Goal: Task Accomplishment & Management: Use online tool/utility

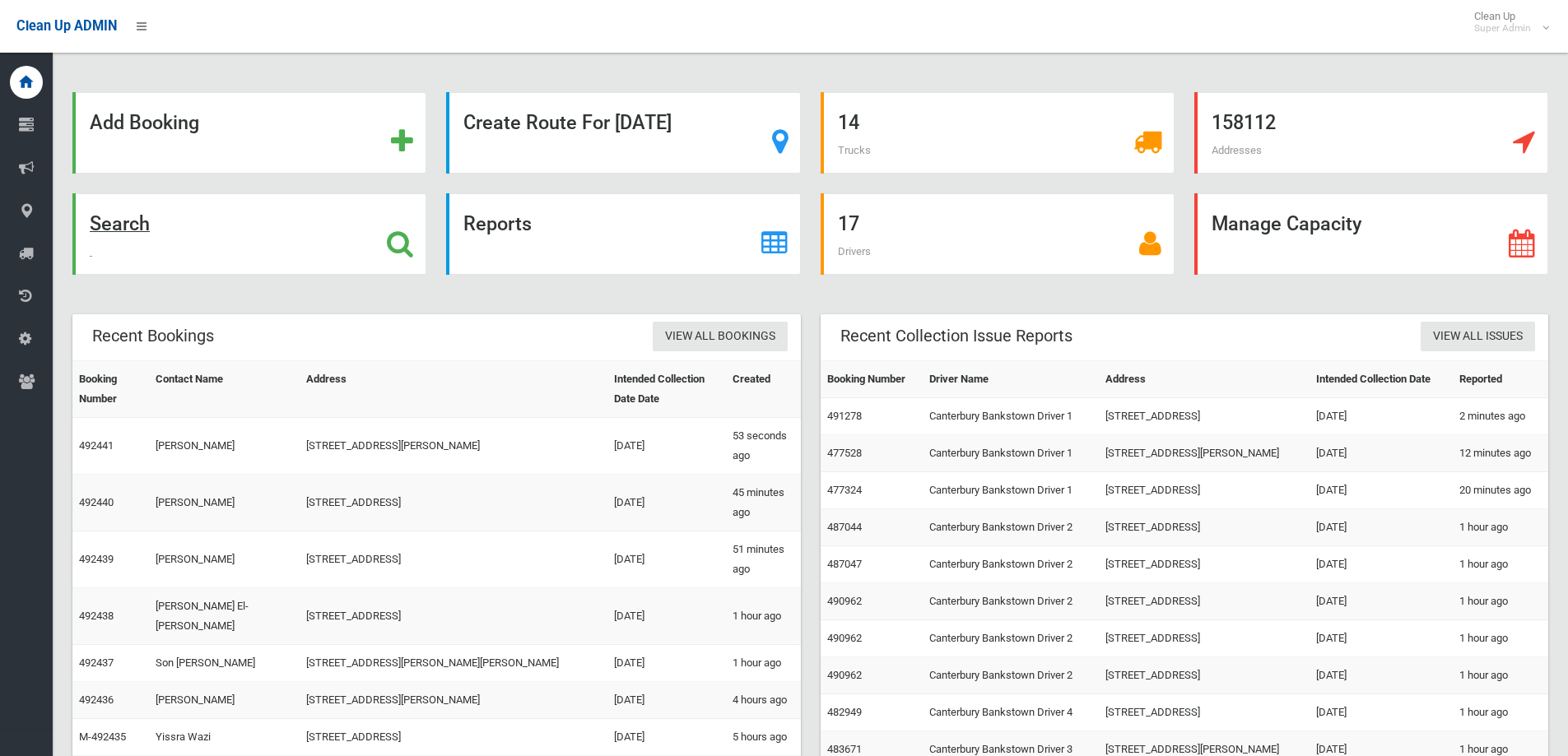
click at [402, 241] on icon at bounding box center [400, 244] width 26 height 28
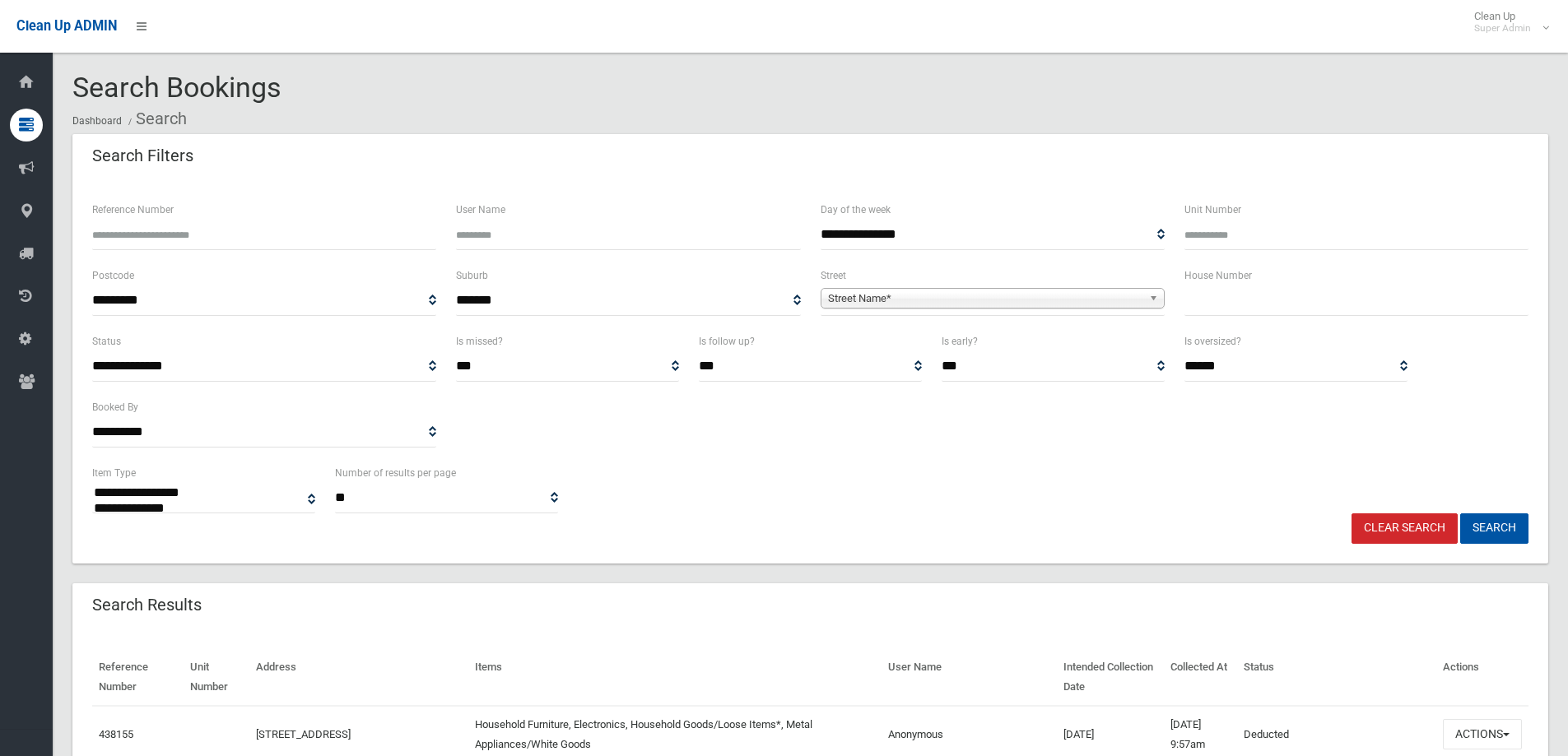
select select
click at [1238, 298] on input "text" at bounding box center [1357, 301] width 344 height 30
type input "*"
click at [895, 298] on span "Street Name*" at bounding box center [985, 298] width 314 height 20
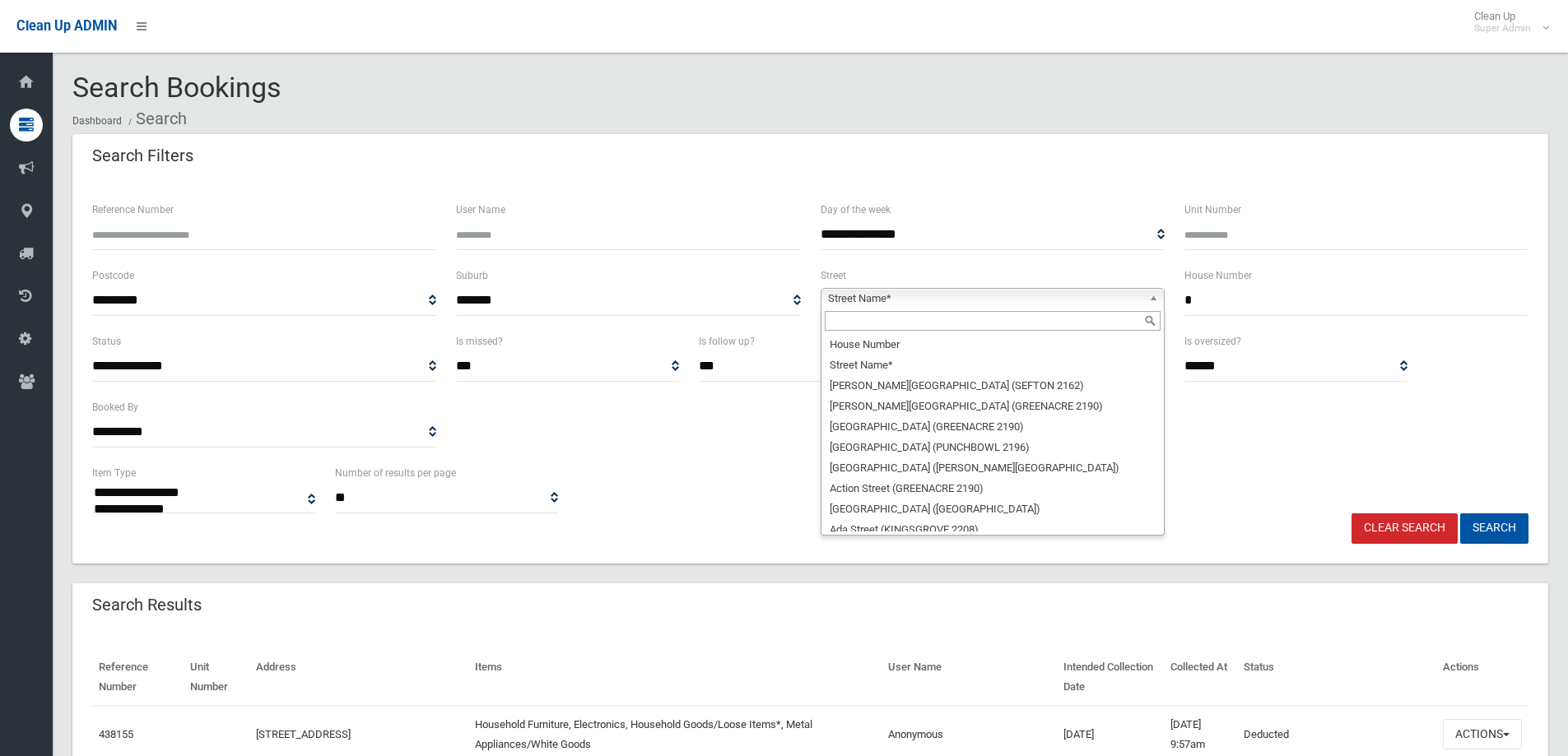
click at [853, 326] on input "text" at bounding box center [993, 321] width 336 height 20
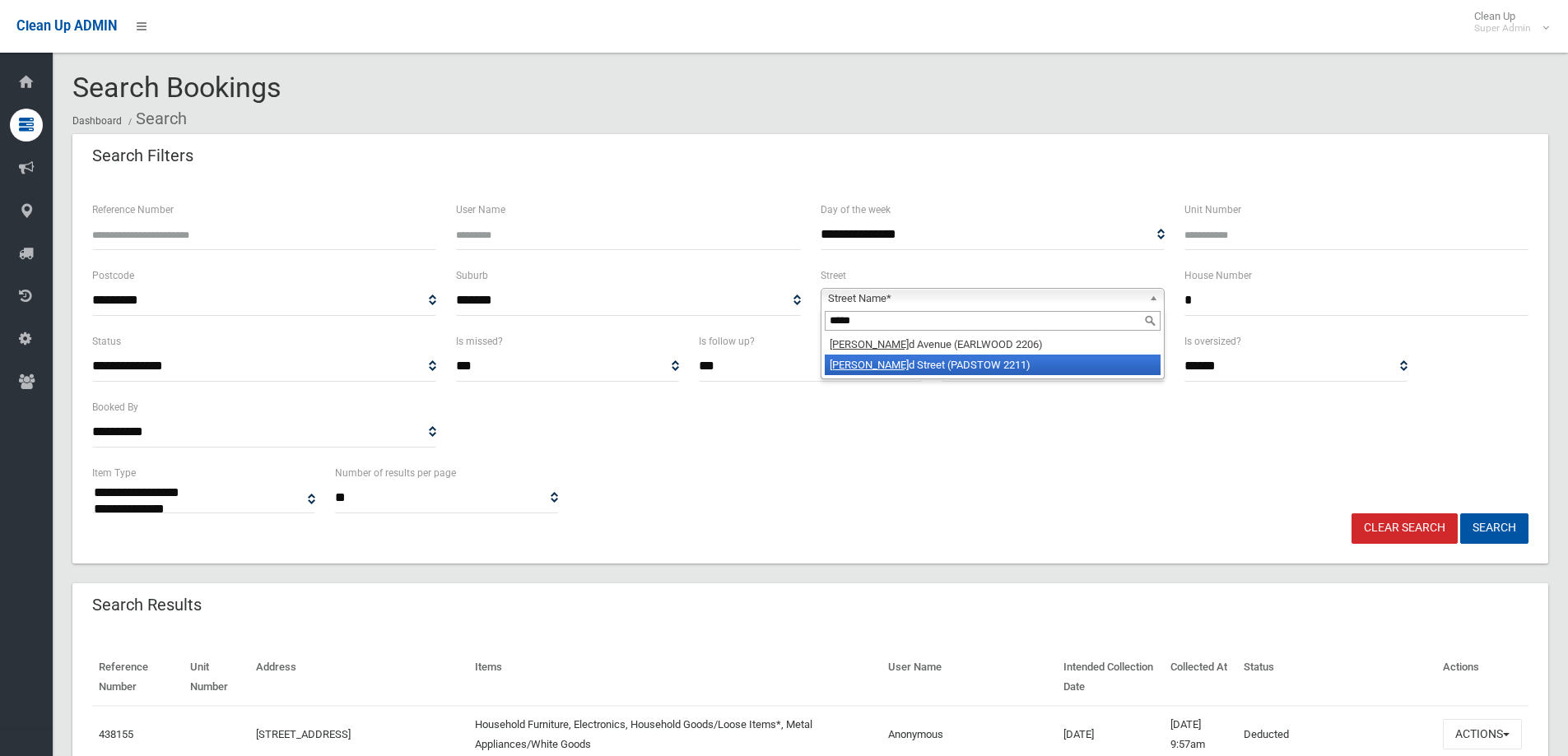
type input "*****"
click at [888, 362] on li "Ronal d Street (PADSTOW 2211)" at bounding box center [993, 365] width 336 height 21
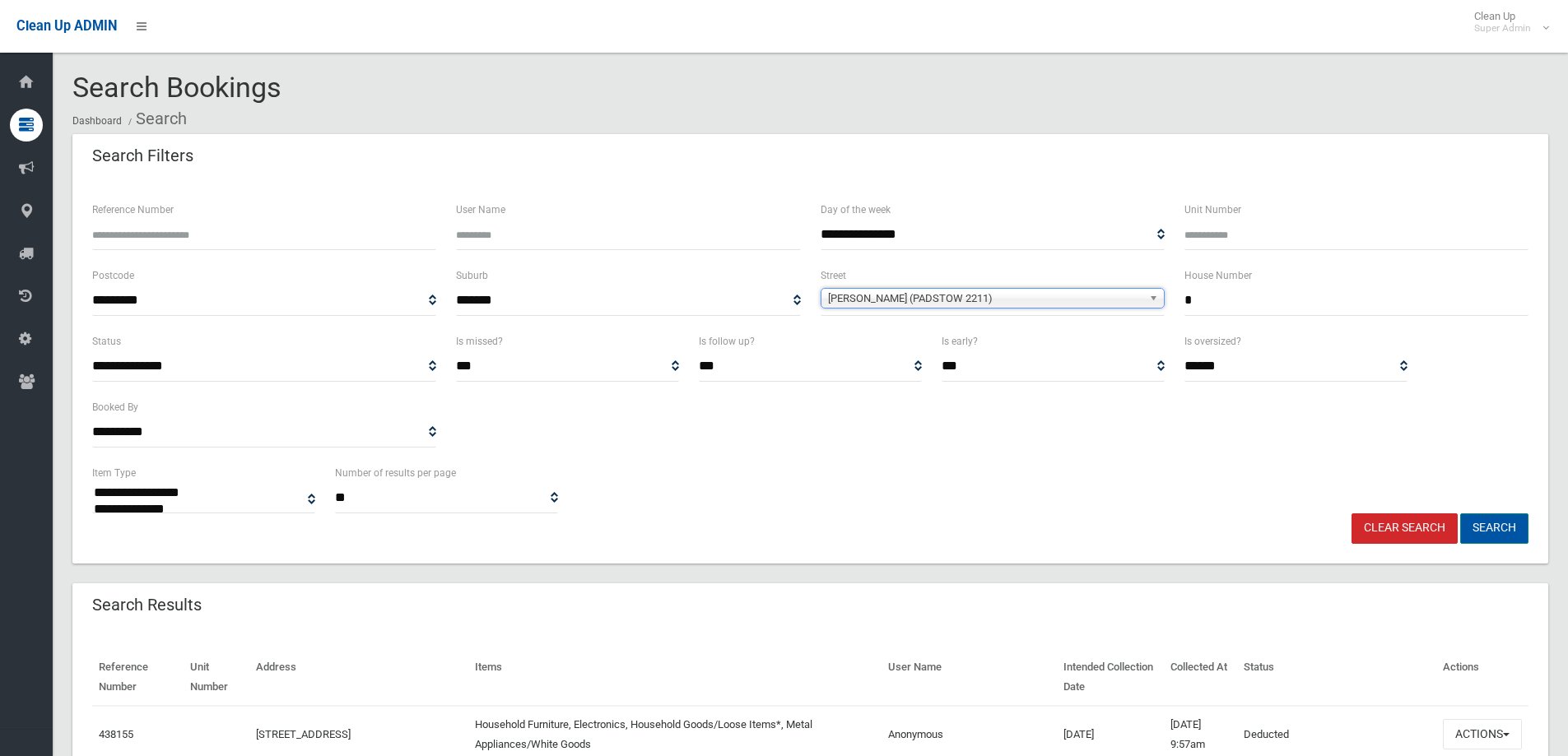
click at [1511, 531] on button "Search" at bounding box center [1494, 529] width 68 height 30
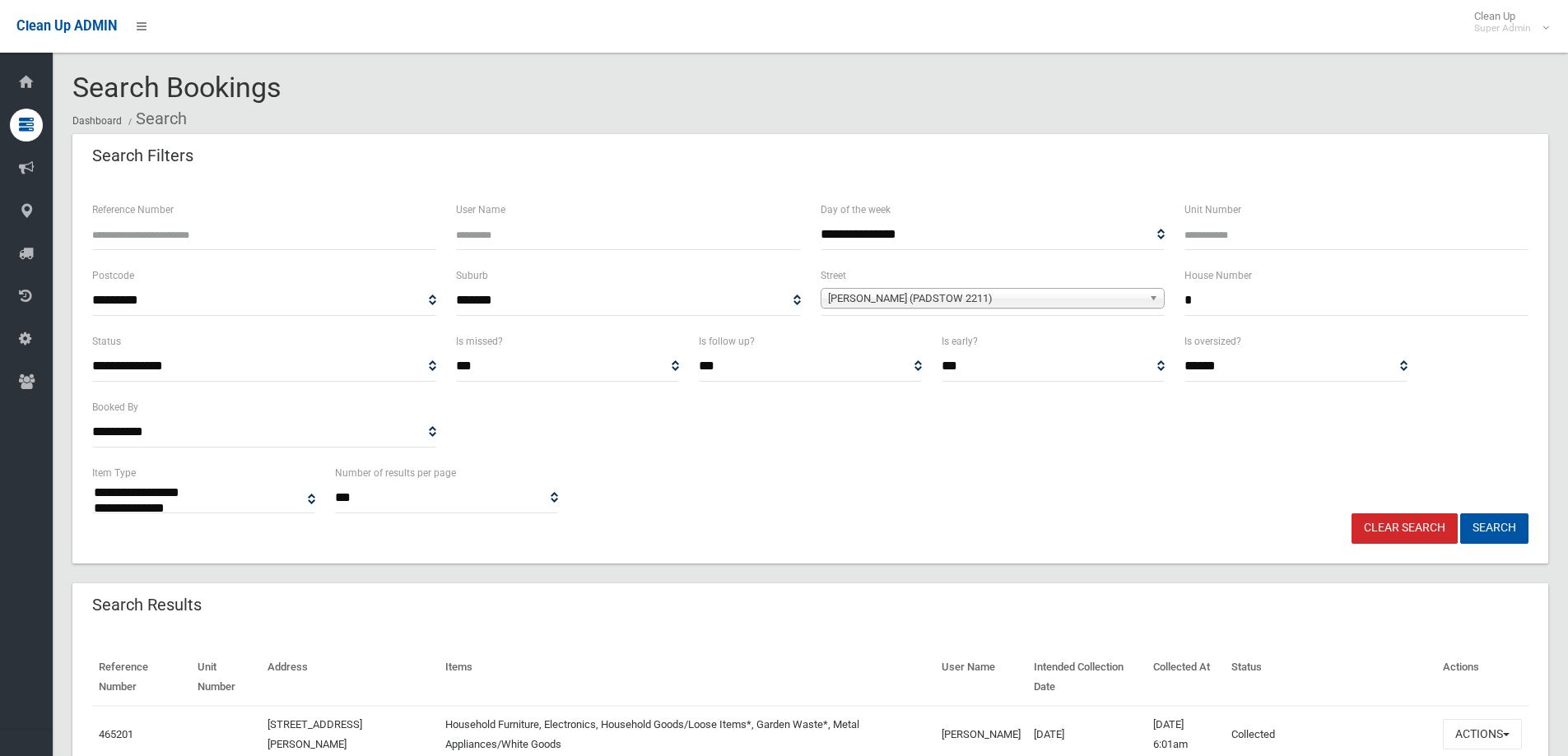
select select
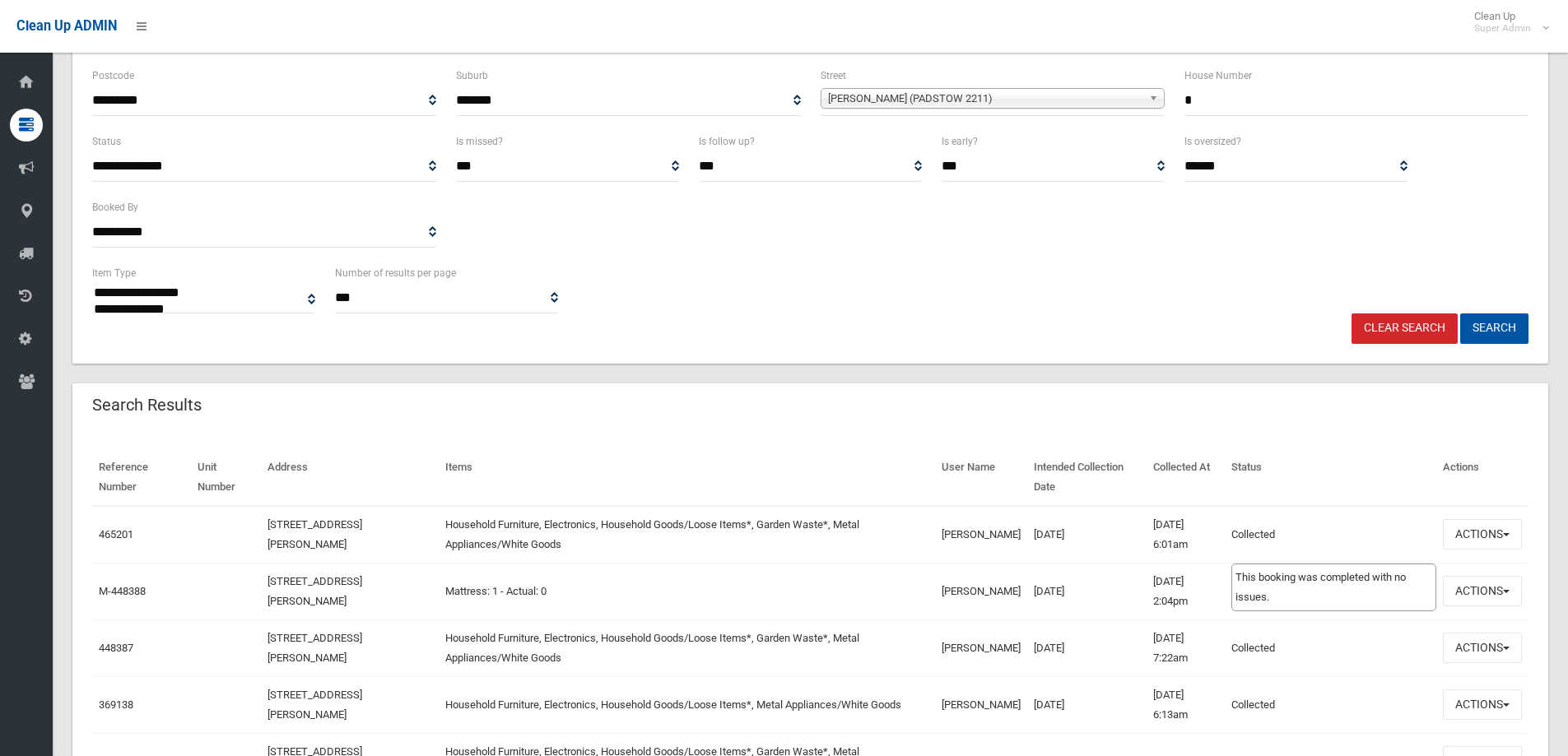
scroll to position [247, 0]
